Goal: Find specific page/section: Find specific page/section

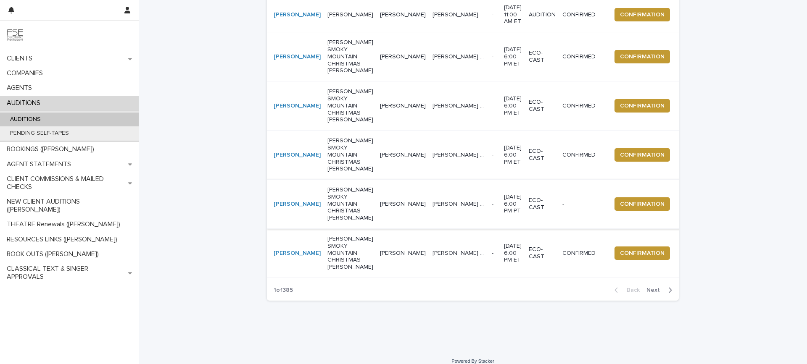
scroll to position [382, 0]
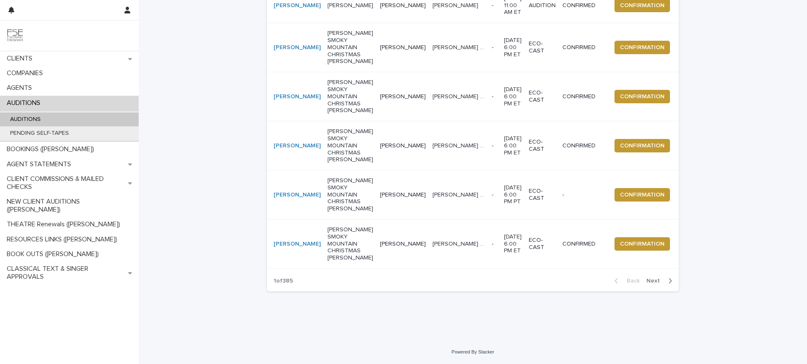
click at [649, 279] on span "Next" at bounding box center [655, 281] width 18 height 6
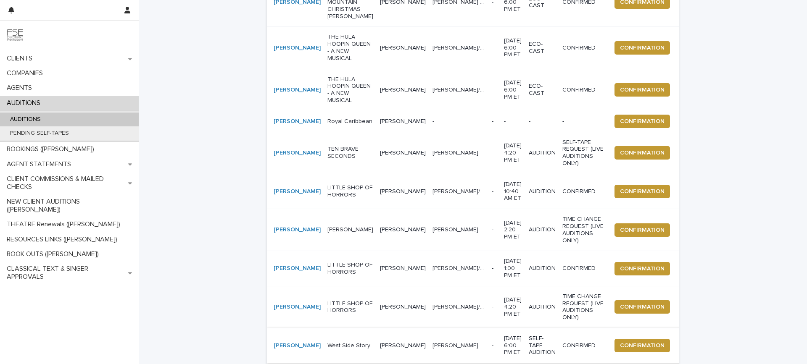
scroll to position [255, 0]
